Goal: Information Seeking & Learning: Learn about a topic

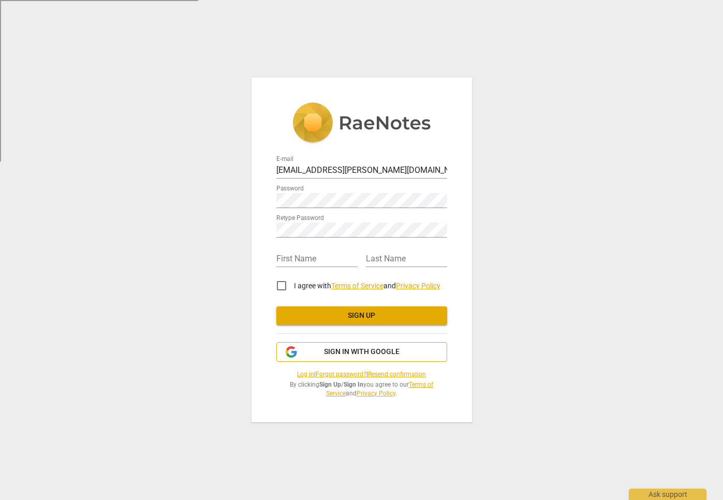
click at [360, 350] on span "Sign in with Google" at bounding box center [362, 352] width 76 height 10
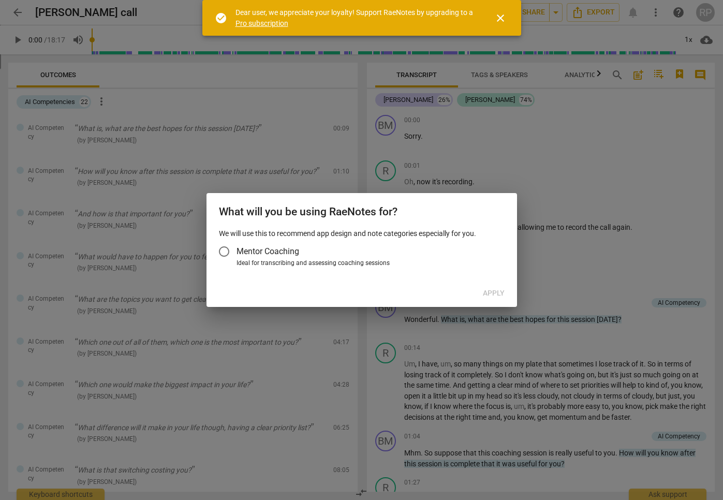
click at [285, 249] on span "Mentor Coaching" at bounding box center [268, 251] width 63 height 12
click at [237, 249] on input "Mentor Coaching" at bounding box center [224, 251] width 25 height 25
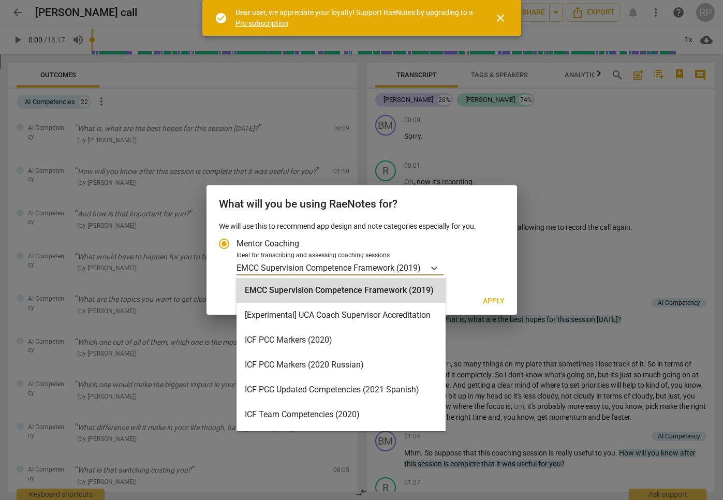
click at [418, 268] on p "EMCC Supervision Competence Framework (2019)" at bounding box center [329, 268] width 184 height 12
click at [0, 0] on input "Ideal for transcribing and assessing coaching sessions EMCC Supervision Compete…" at bounding box center [0, 0] width 0 height 0
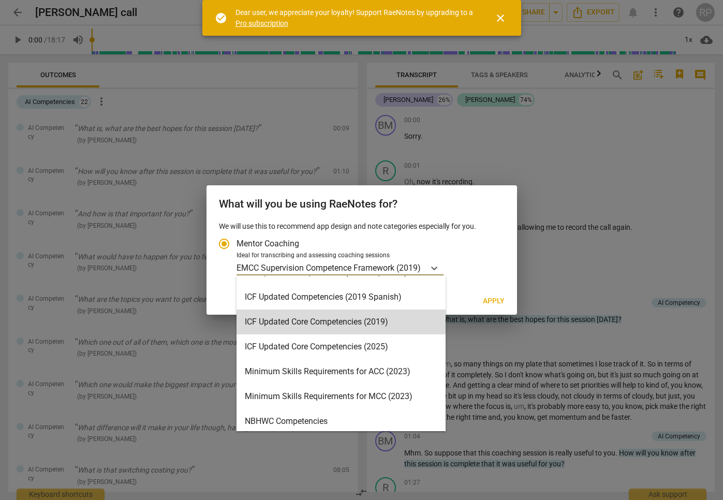
scroll to position [174, 0]
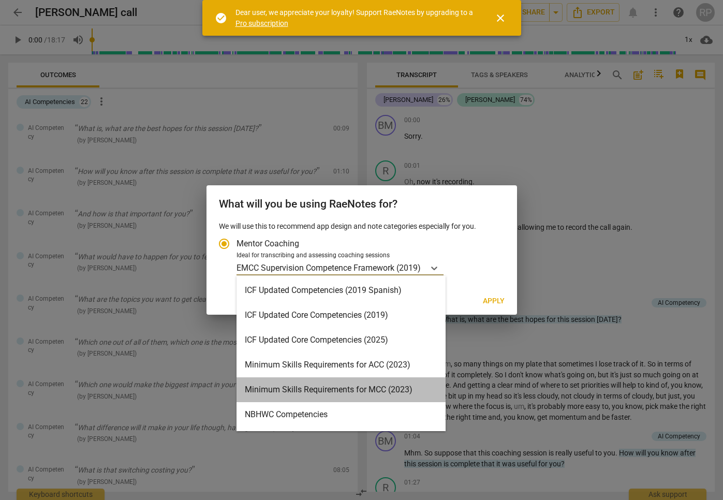
click at [368, 388] on div "Minimum Skills Requirements for MCC (2023)" at bounding box center [341, 390] width 209 height 25
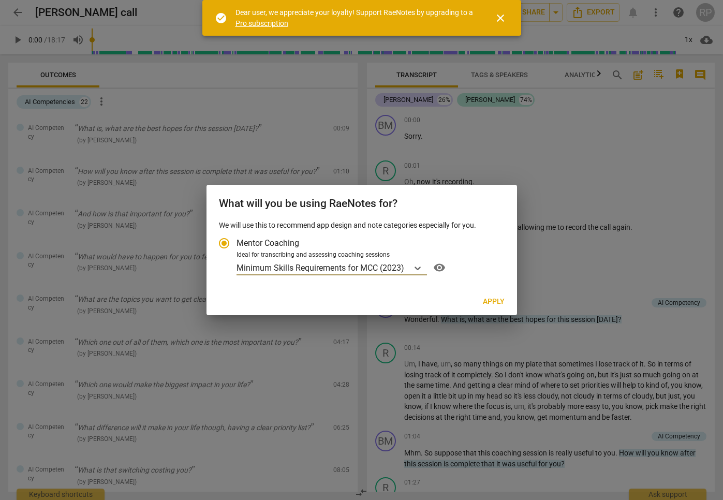
click at [499, 302] on span "Apply" at bounding box center [494, 302] width 22 height 10
radio input "false"
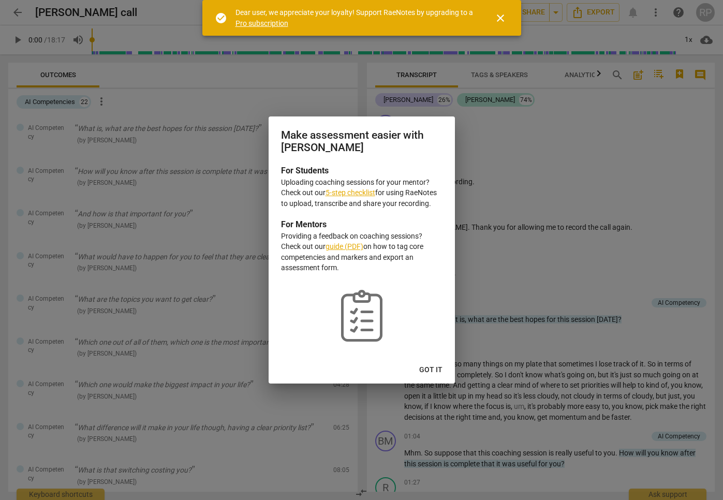
click at [438, 373] on span "Got it" at bounding box center [430, 370] width 23 height 10
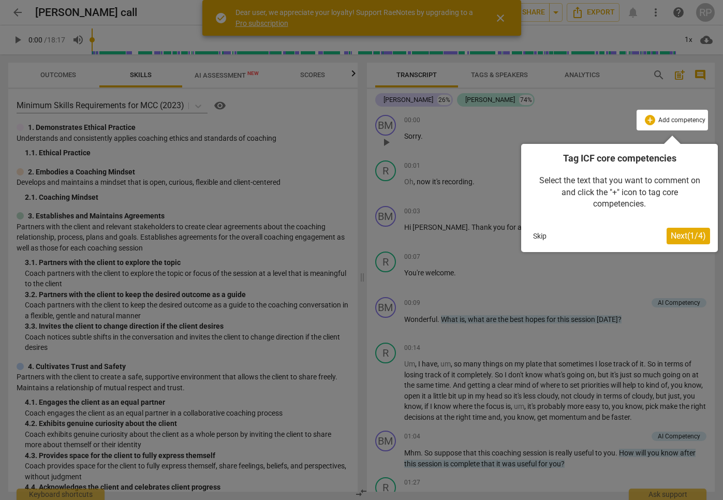
click at [679, 238] on span "Next ( 1 / 4 )" at bounding box center [688, 236] width 35 height 10
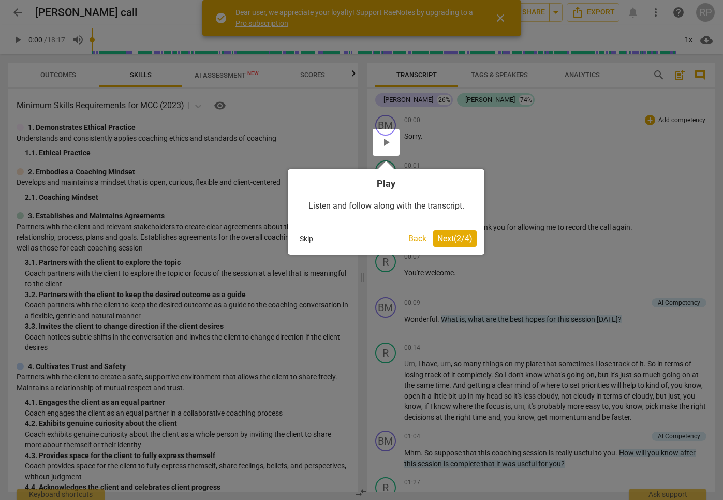
click at [457, 240] on span "Next ( 2 / 4 )" at bounding box center [455, 239] width 35 height 10
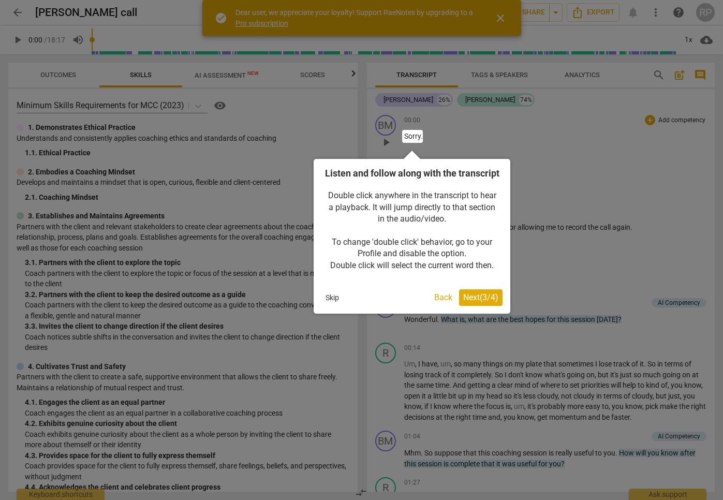
click at [474, 302] on span "Next ( 3 / 4 )" at bounding box center [480, 298] width 35 height 10
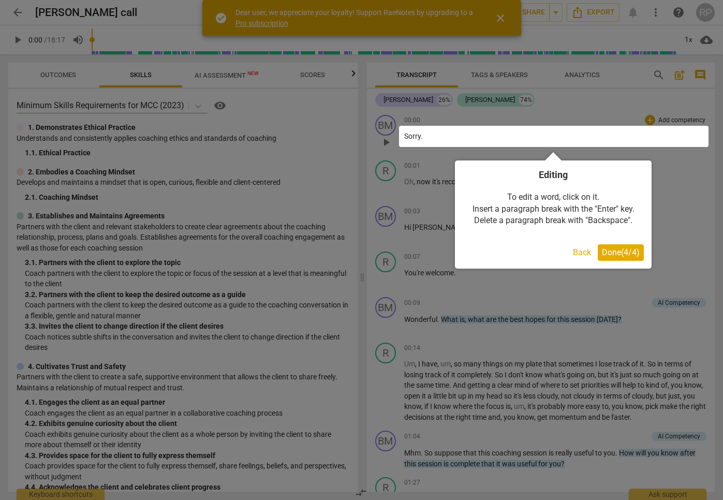
click at [628, 254] on span "Done ( 4 / 4 )" at bounding box center [621, 253] width 38 height 10
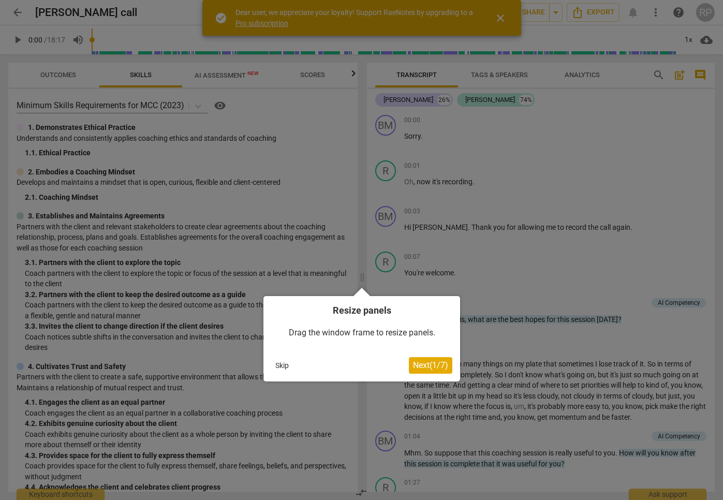
click at [432, 369] on span "Next ( 1 / 7 )" at bounding box center [430, 365] width 35 height 10
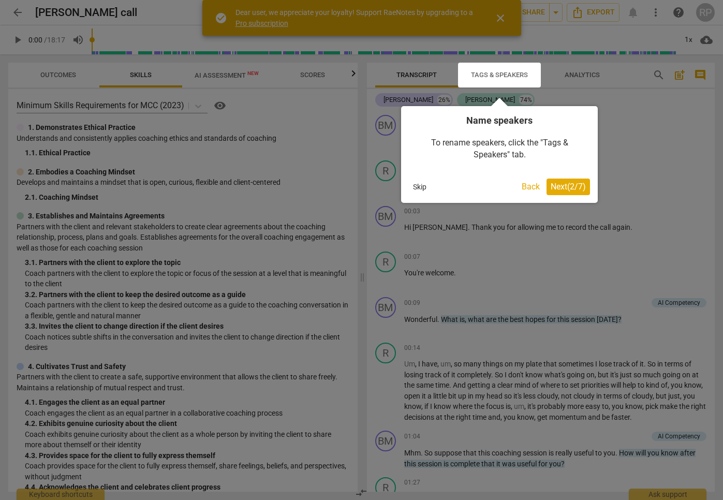
click at [565, 189] on span "Next ( 2 / 7 )" at bounding box center [568, 187] width 35 height 10
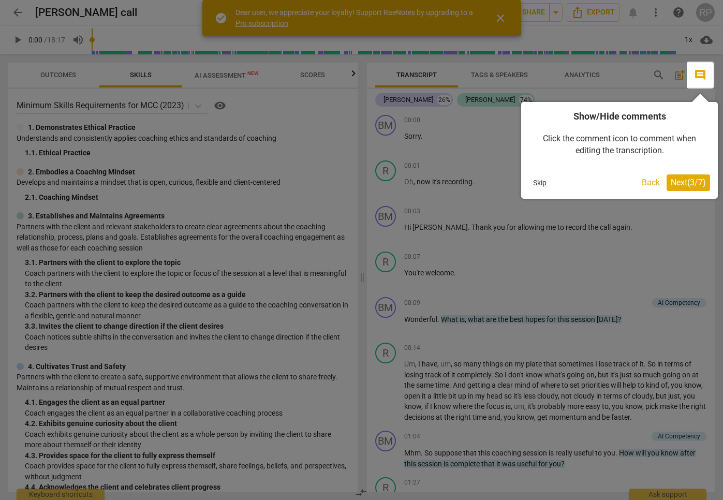
click at [681, 184] on span "Next ( 3 / 7 )" at bounding box center [688, 183] width 35 height 10
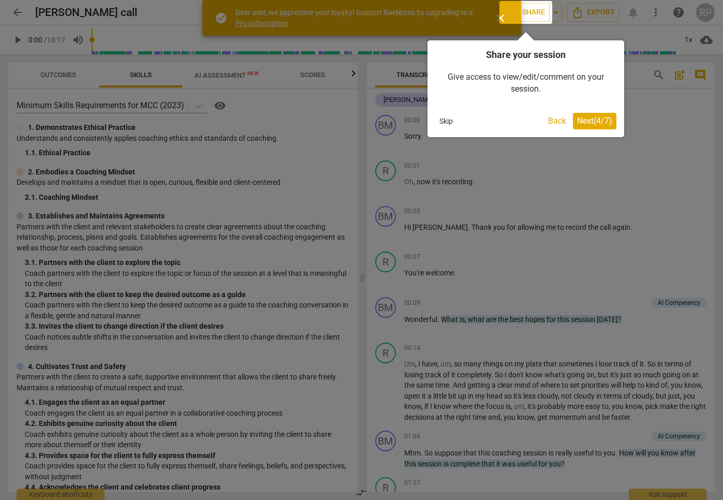
click at [597, 120] on span "Next ( 4 / 7 )" at bounding box center [594, 121] width 35 height 10
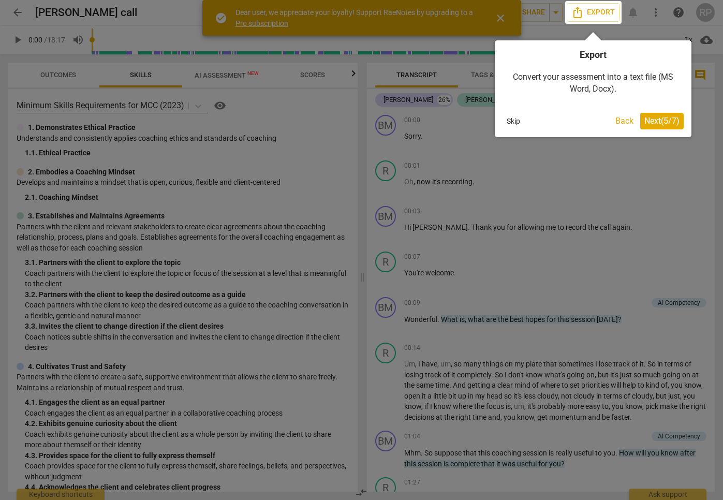
click at [670, 122] on span "Next ( 5 / 7 )" at bounding box center [662, 121] width 35 height 10
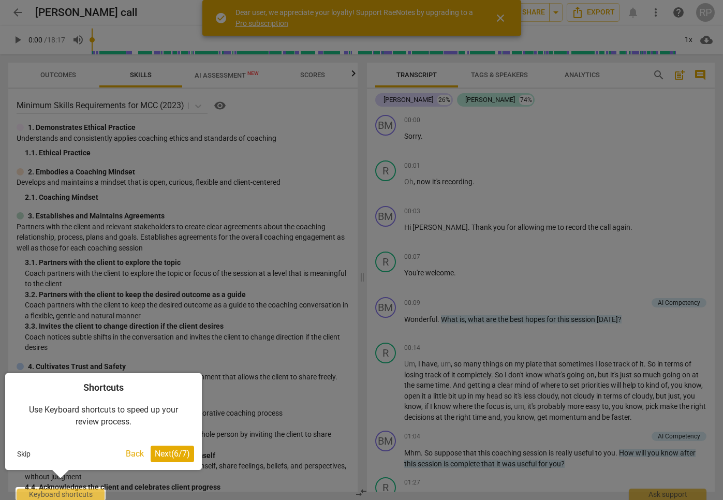
click at [178, 456] on span "Next ( 6 / 7 )" at bounding box center [172, 454] width 35 height 10
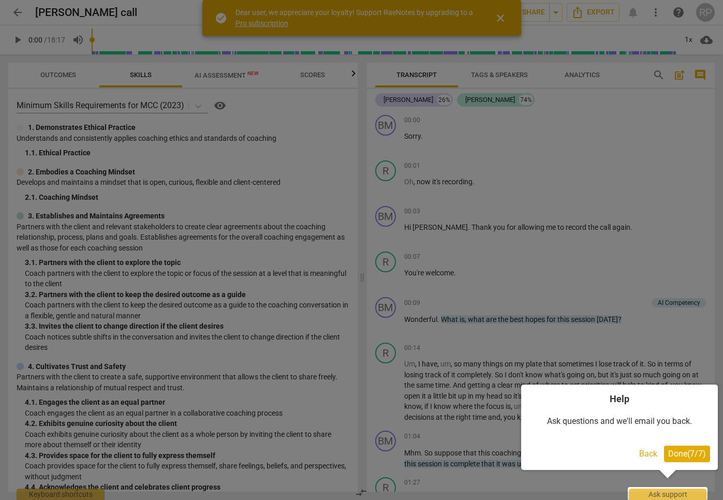
click at [691, 456] on span "Done ( 7 / 7 )" at bounding box center [688, 454] width 38 height 10
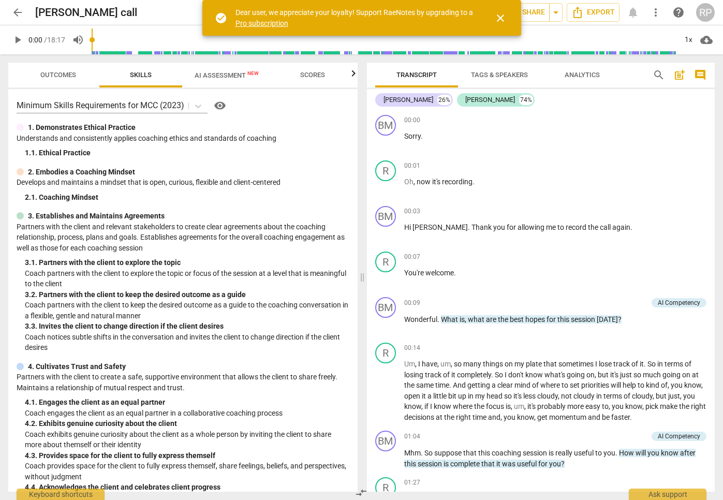
click at [505, 21] on span "close" at bounding box center [501, 18] width 12 height 12
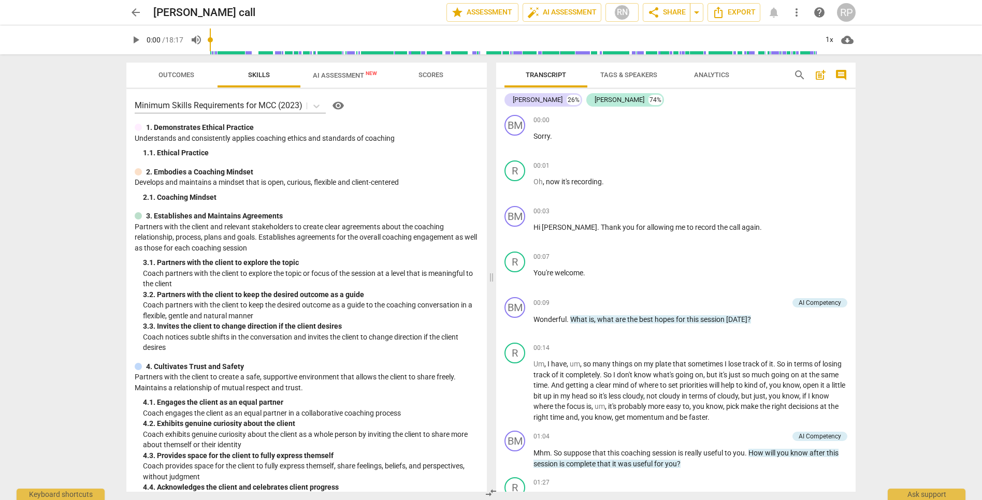
click at [134, 40] on span "play_arrow" at bounding box center [135, 40] width 12 height 12
click at [134, 40] on span "pause" at bounding box center [135, 40] width 12 height 12
drag, startPoint x: 213, startPoint y: 42, endPoint x: 202, endPoint y: 40, distance: 11.0
click at [210, 40] on input "range" at bounding box center [513, 39] width 607 height 33
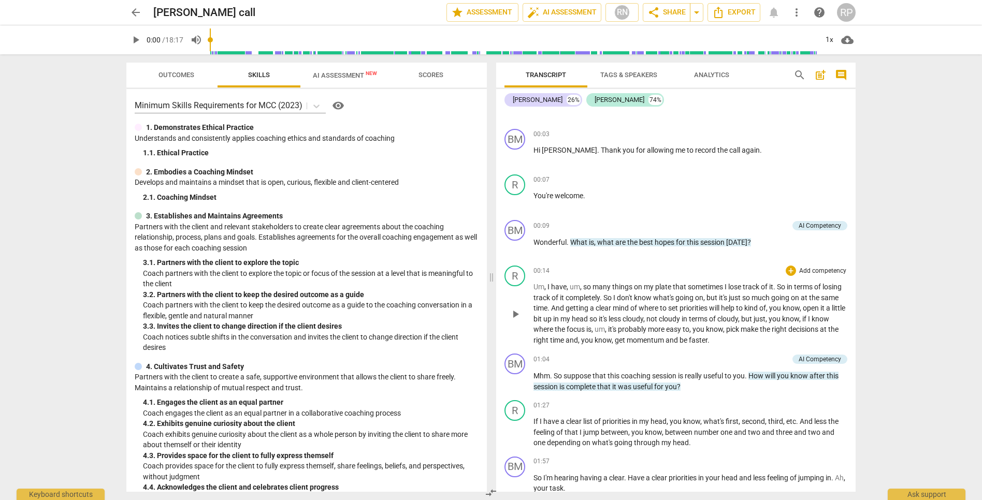
scroll to position [70, 0]
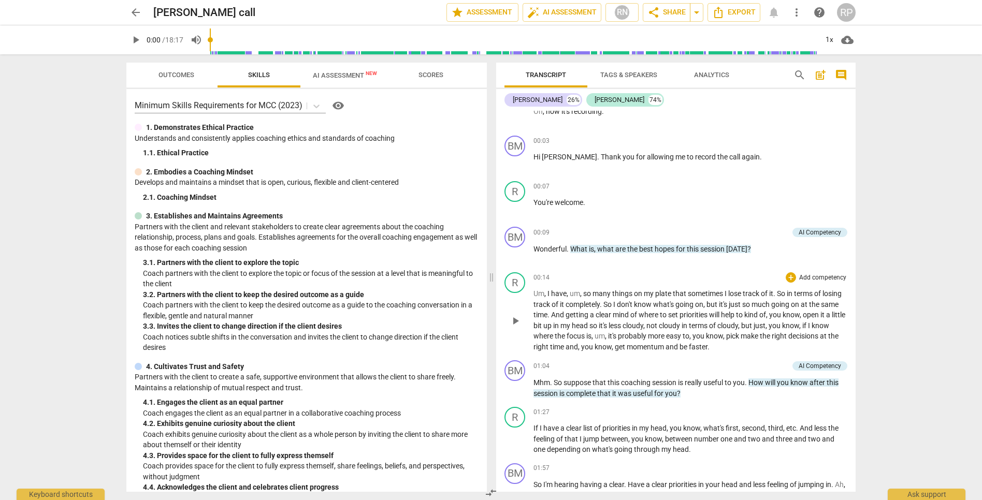
click at [515, 323] on span "play_arrow" at bounding box center [515, 321] width 12 height 12
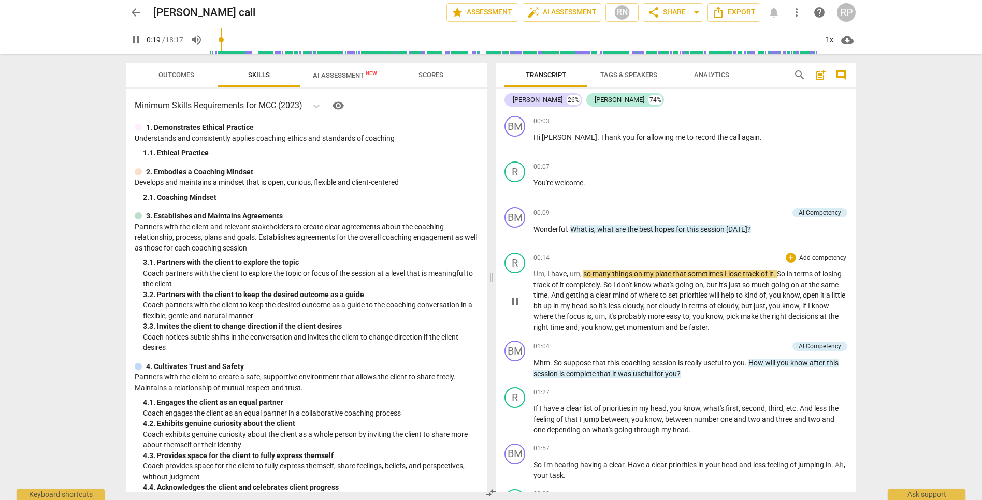
scroll to position [97, 0]
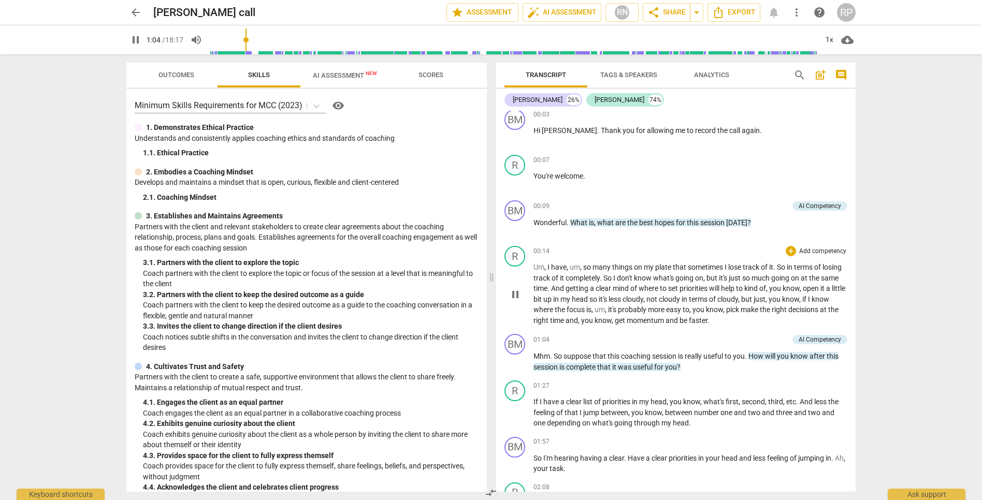
click at [515, 293] on span "pause" at bounding box center [515, 294] width 12 height 12
click at [516, 415] on span "play_arrow" at bounding box center [515, 413] width 12 height 12
click at [516, 415] on span "pause" at bounding box center [515, 413] width 12 height 12
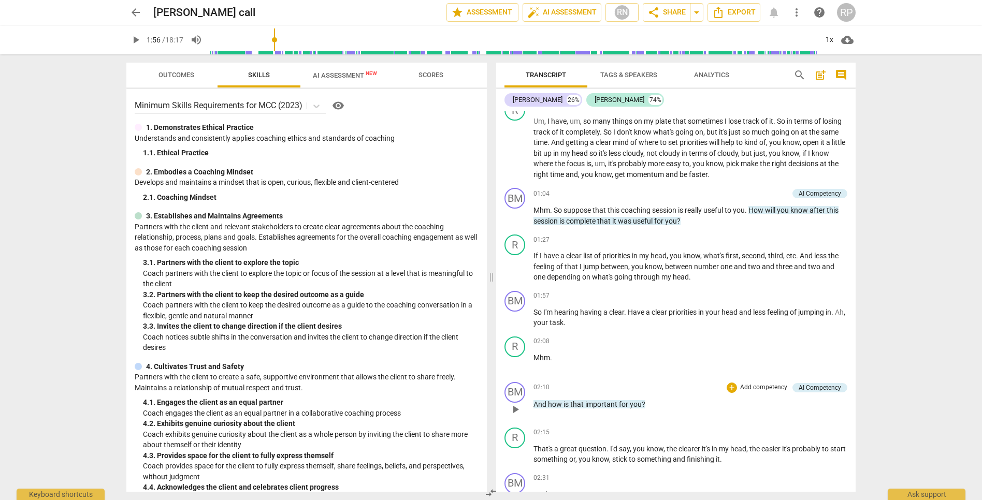
scroll to position [256, 0]
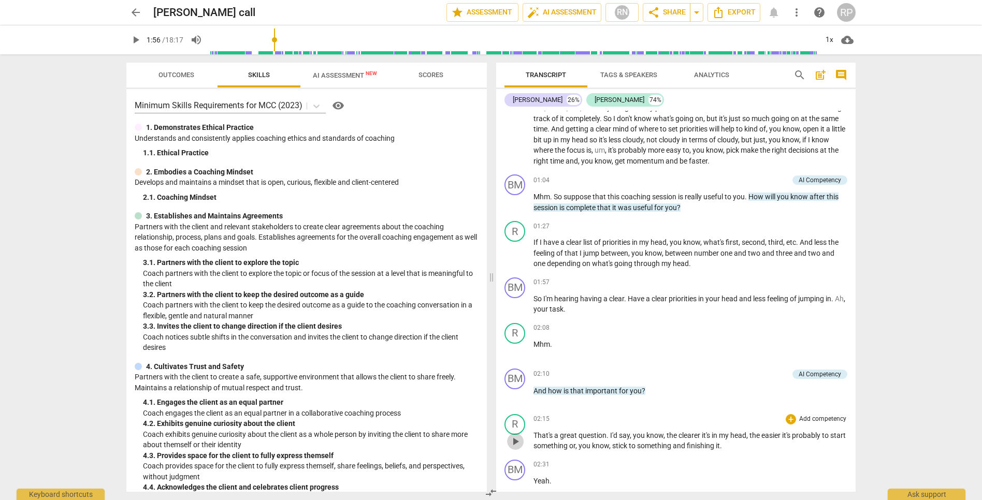
click at [517, 438] on span "play_arrow" at bounding box center [515, 442] width 12 height 12
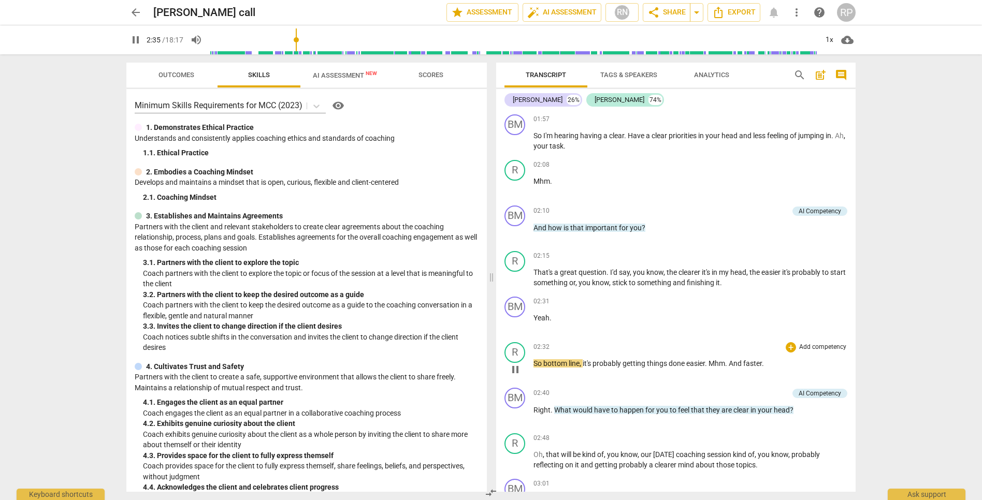
scroll to position [440, 0]
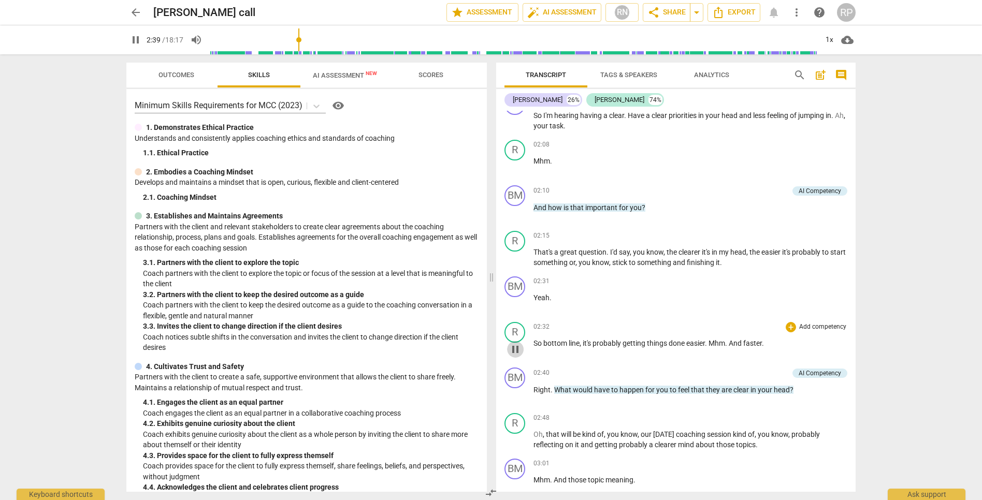
click at [516, 350] on span "pause" at bounding box center [515, 349] width 12 height 12
type input "160"
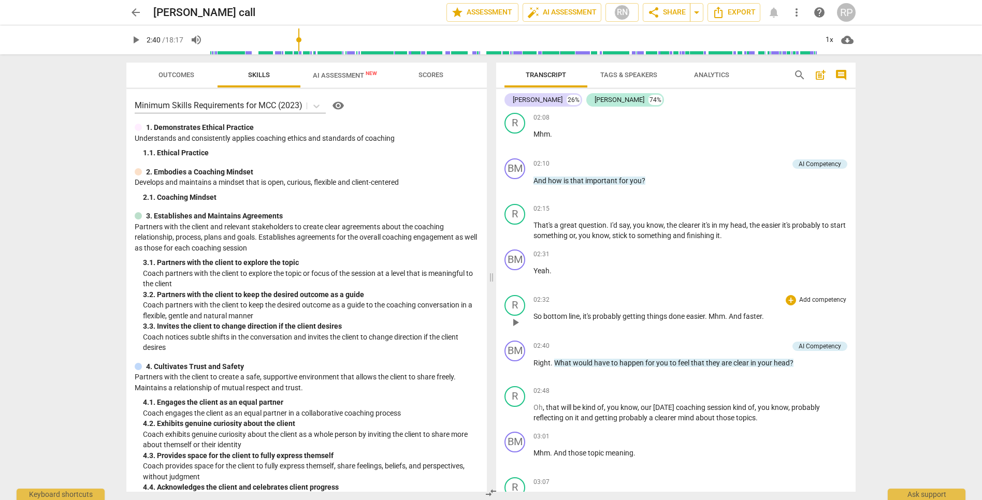
scroll to position [547, 0]
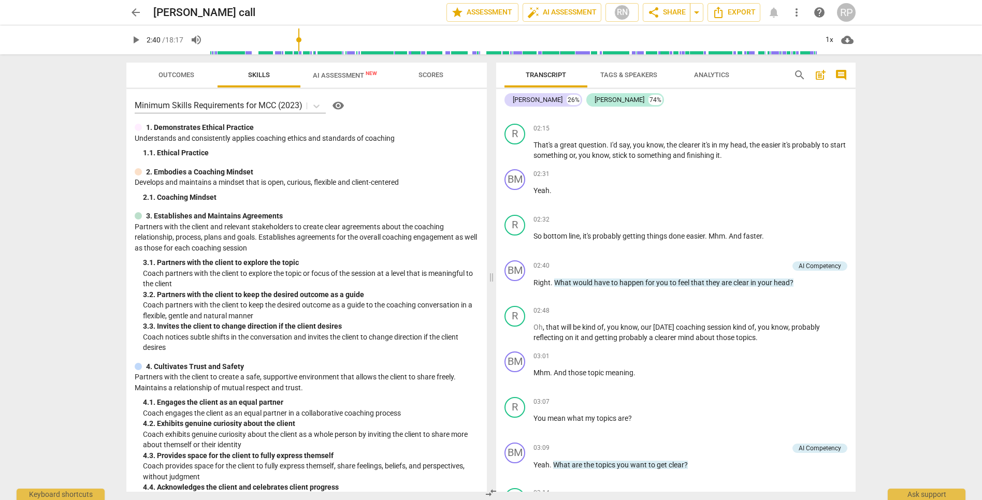
click at [327, 76] on span "AI Assessment New" at bounding box center [345, 75] width 64 height 8
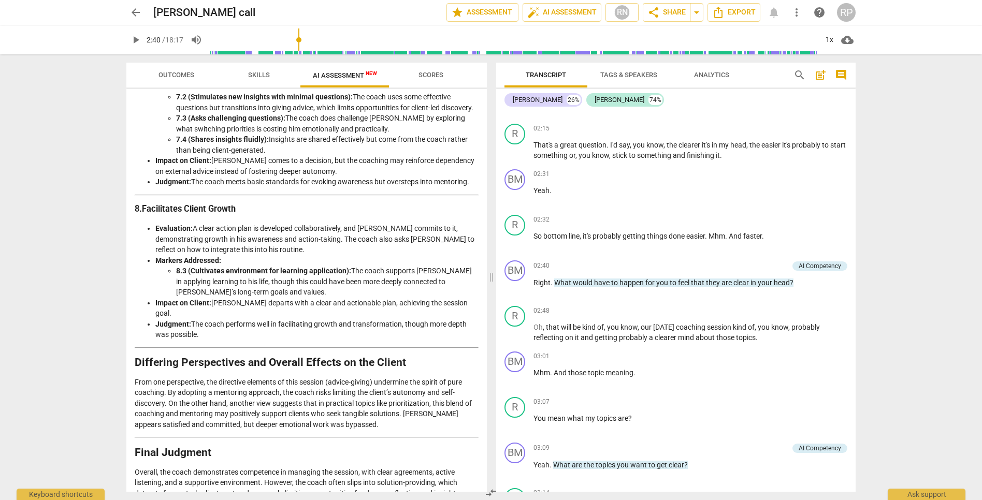
scroll to position [1328, 0]
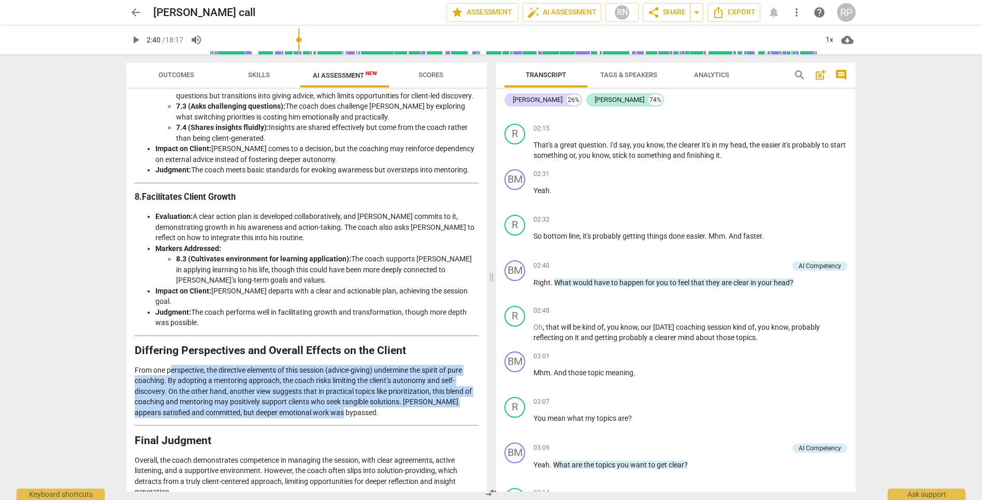
drag, startPoint x: 170, startPoint y: 336, endPoint x: 344, endPoint y: 378, distance: 178.9
click at [344, 378] on p "From one perspective, the directive elements of this session (advice-giving) un…" at bounding box center [307, 391] width 344 height 53
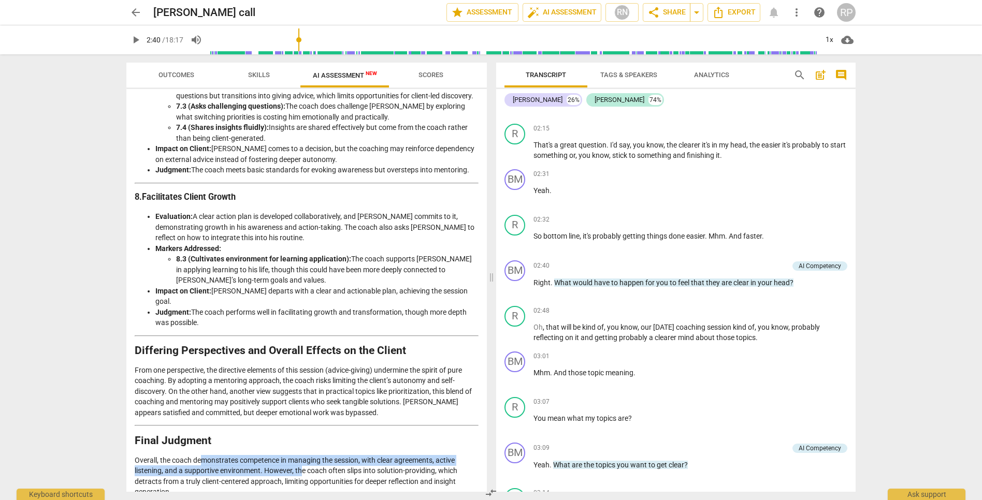
drag, startPoint x: 201, startPoint y: 428, endPoint x: 302, endPoint y: 437, distance: 100.8
click at [302, 455] on p "Overall, the coach demonstrates competence in managing the session, with clear …" at bounding box center [307, 476] width 344 height 42
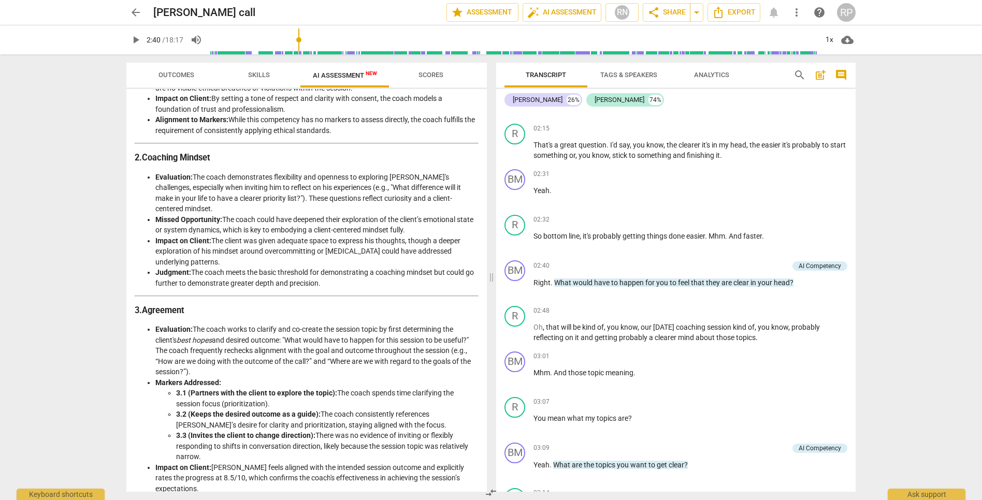
scroll to position [0, 0]
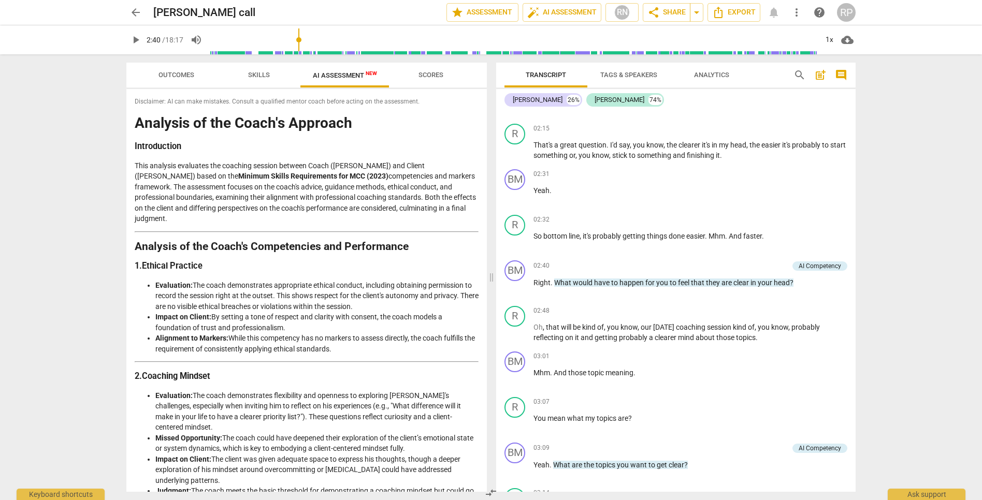
click at [442, 78] on span "Scores" at bounding box center [430, 75] width 25 height 8
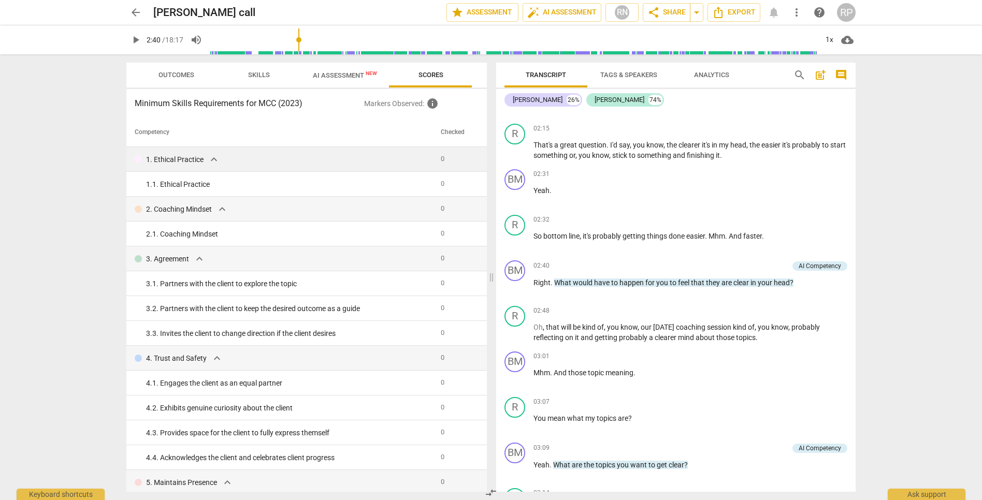
click at [331, 165] on div "1. Ethical Practice expand_more" at bounding box center [284, 159] width 298 height 12
click at [203, 185] on div "1. 1. Ethical Practice" at bounding box center [289, 184] width 286 height 11
click at [217, 212] on span "expand_more" at bounding box center [222, 209] width 12 height 12
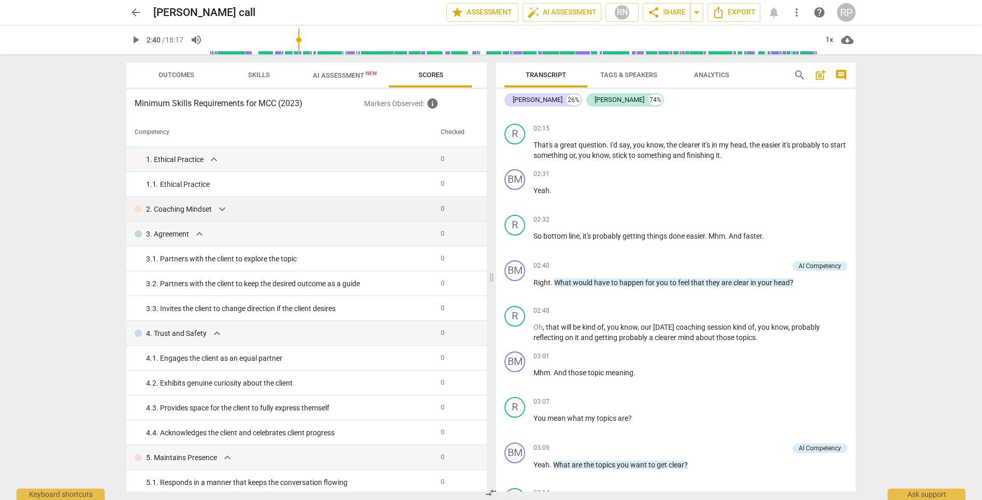
click at [217, 212] on span "expand_more" at bounding box center [222, 209] width 12 height 12
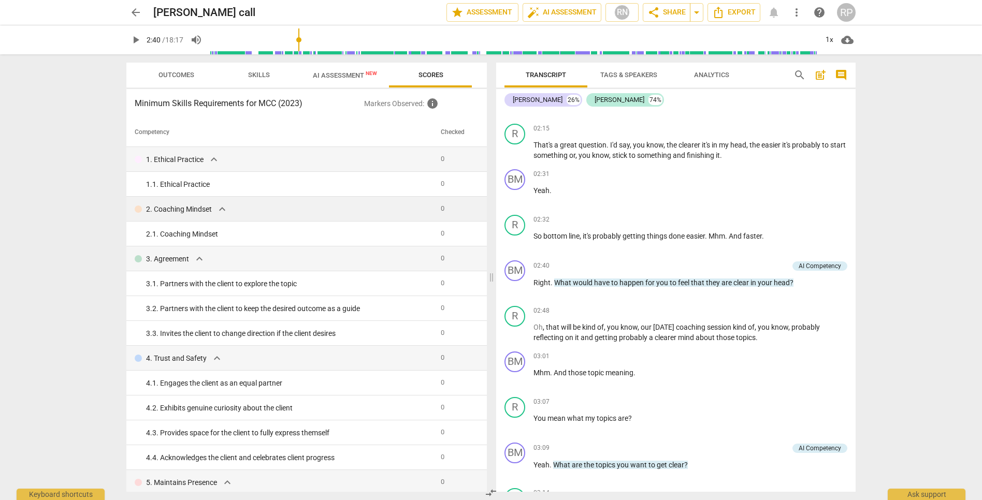
click at [217, 212] on span "expand_more" at bounding box center [222, 209] width 12 height 12
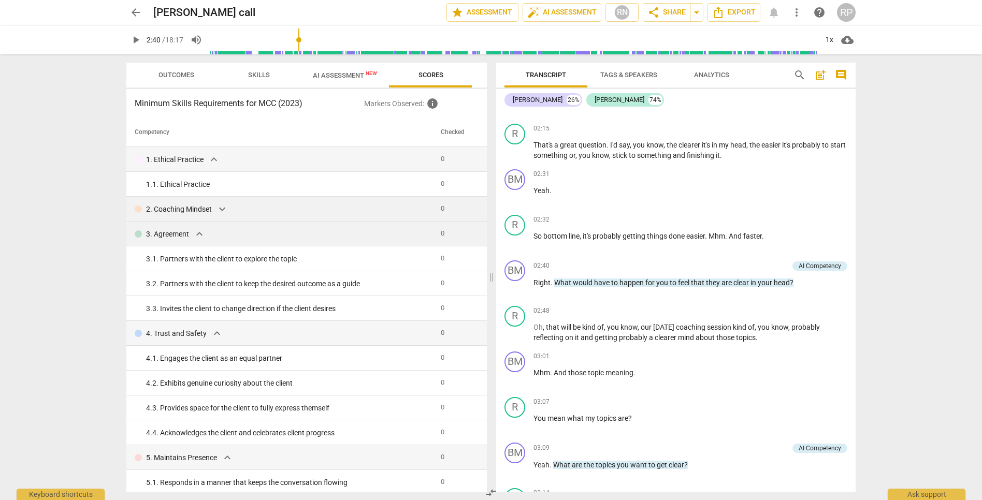
click at [195, 233] on span "expand_more" at bounding box center [199, 234] width 12 height 12
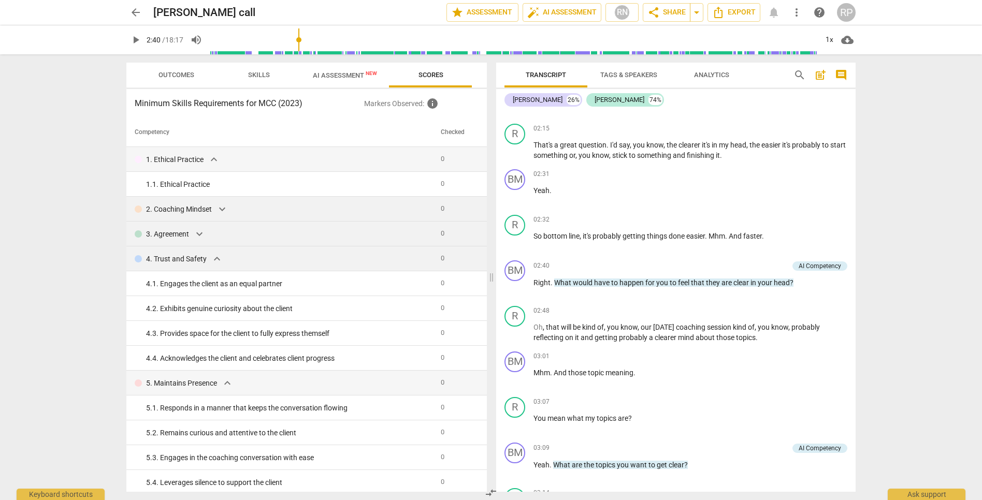
click at [212, 257] on span "expand_more" at bounding box center [217, 259] width 12 height 12
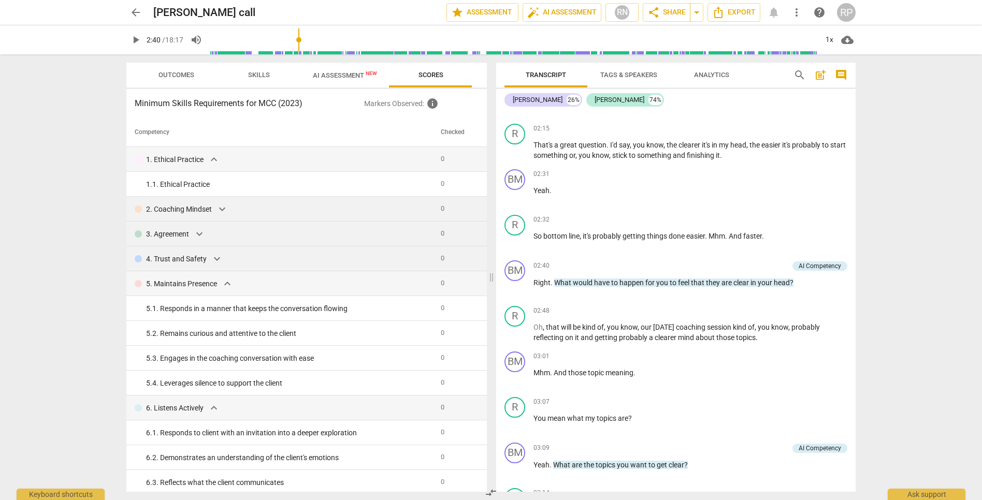
click at [450, 134] on th "Checked" at bounding box center [457, 132] width 40 height 29
click at [177, 76] on span "Outcomes" at bounding box center [176, 75] width 36 height 8
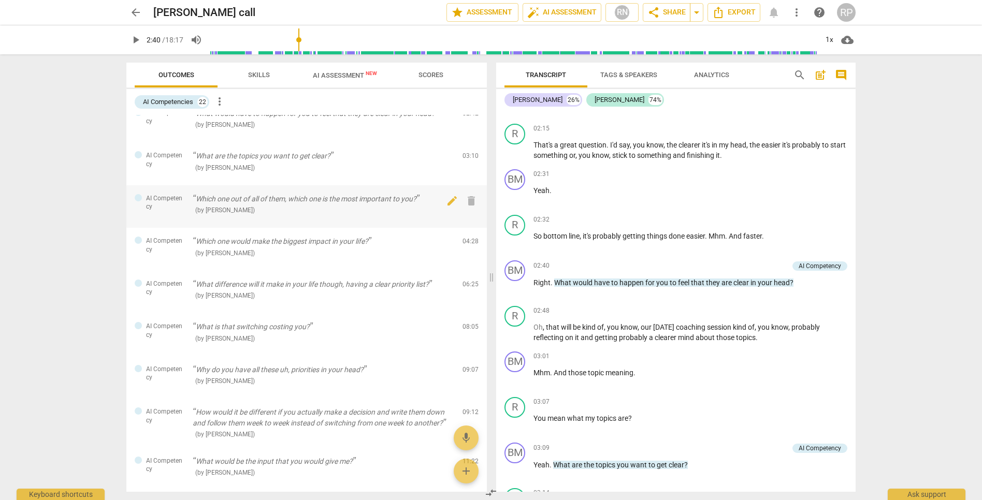
scroll to position [231, 0]
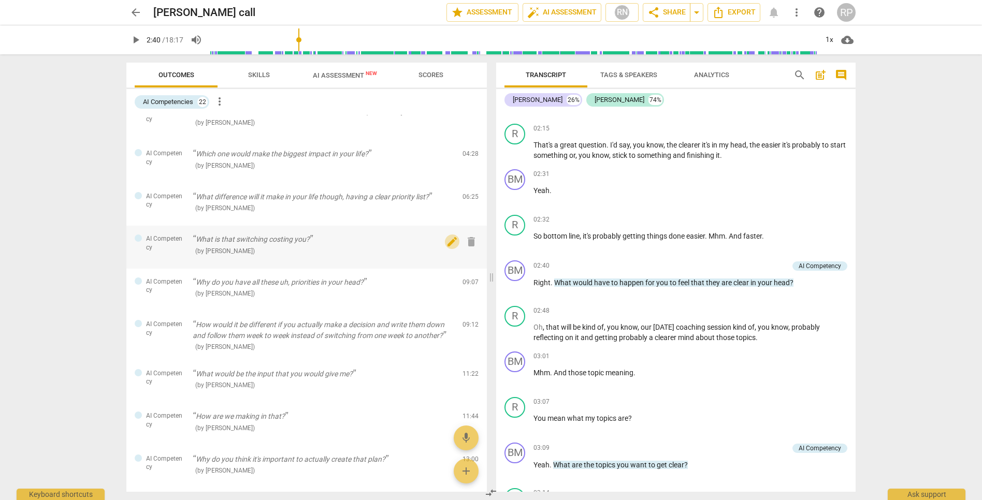
click at [453, 242] on span "edit" at bounding box center [452, 242] width 12 height 12
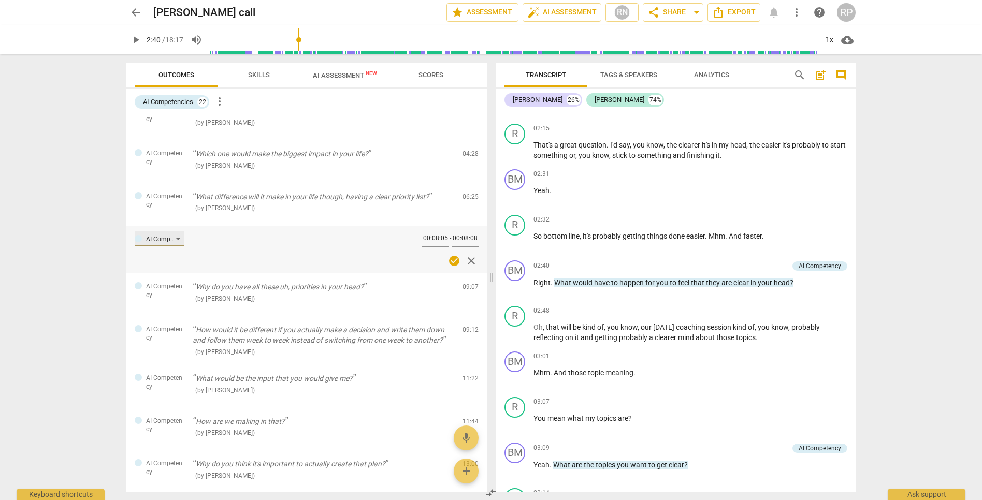
click at [172, 237] on div "AI Competency" at bounding box center [161, 240] width 30 height 10
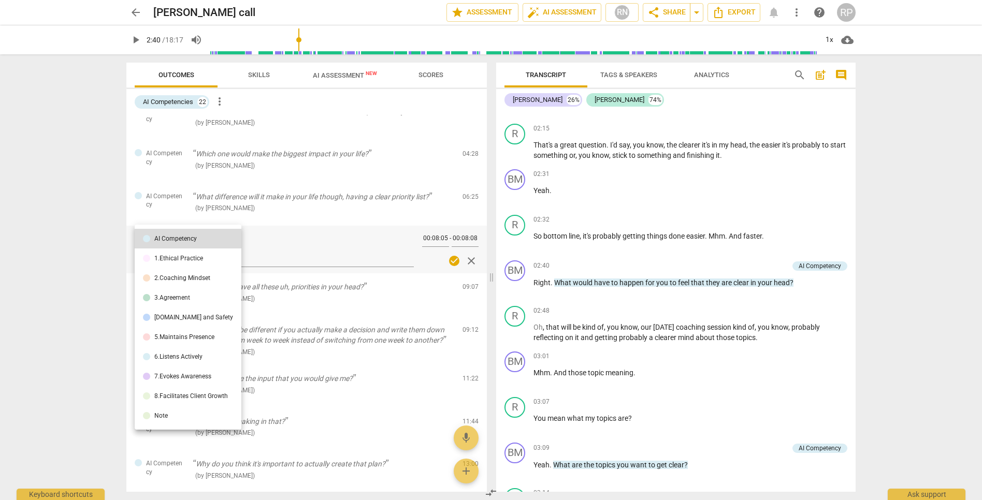
click at [80, 271] on div at bounding box center [491, 250] width 982 height 500
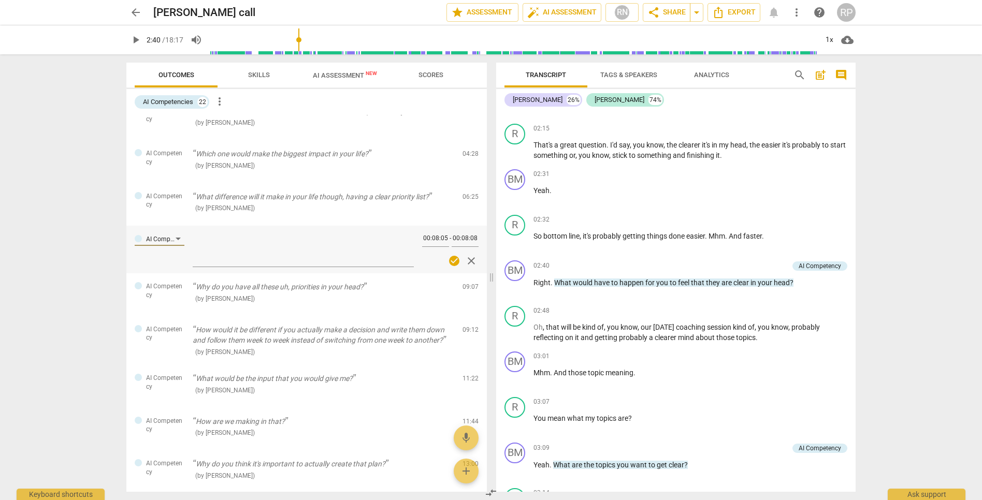
click at [468, 260] on span "close" at bounding box center [471, 261] width 12 height 12
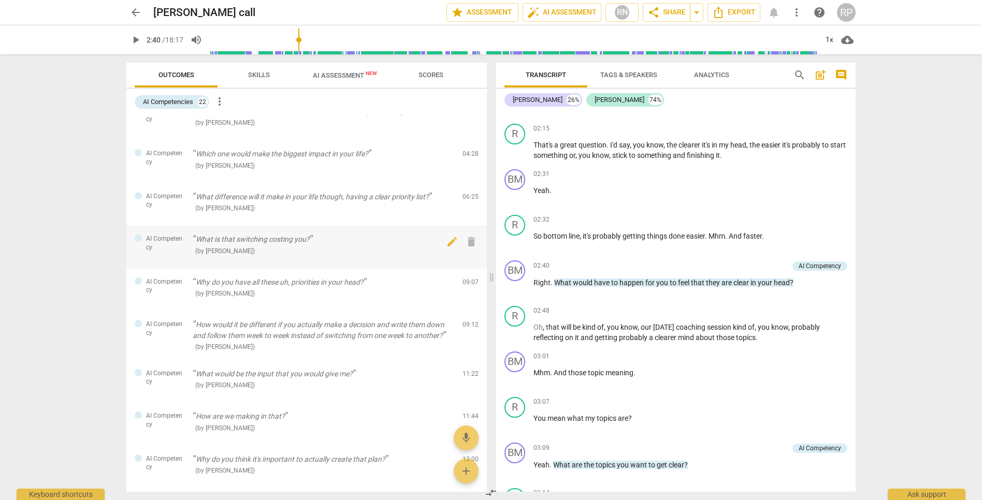
click at [168, 239] on span "AI Competency" at bounding box center [165, 243] width 38 height 17
click at [204, 102] on div "22" at bounding box center [202, 102] width 10 height 10
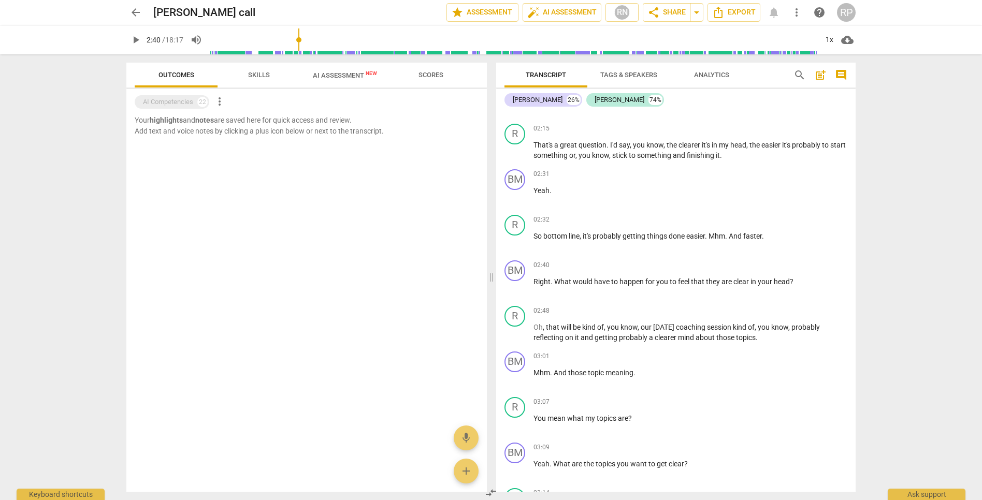
click at [723, 124] on div "arrow_back [PERSON_NAME] call edit star Assessment auto_fix_high AI Assessment …" at bounding box center [491, 250] width 982 height 500
click at [104, 148] on div "arrow_back [PERSON_NAME] call edit star Assessment auto_fix_high AI Assessment …" at bounding box center [491, 250] width 982 height 500
